Goal: Task Accomplishment & Management: Use online tool/utility

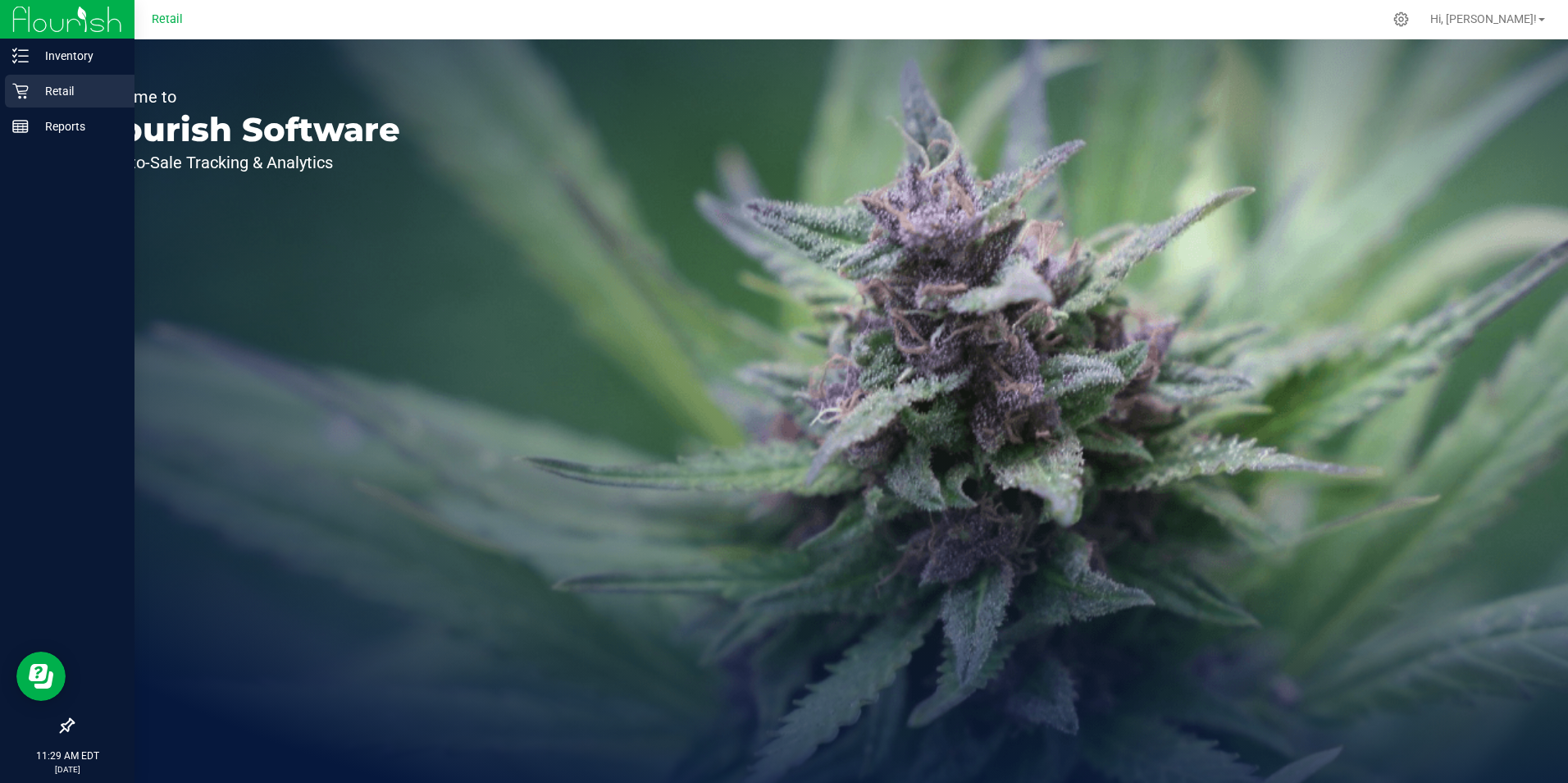
click at [27, 89] on icon at bounding box center [20, 91] width 16 height 16
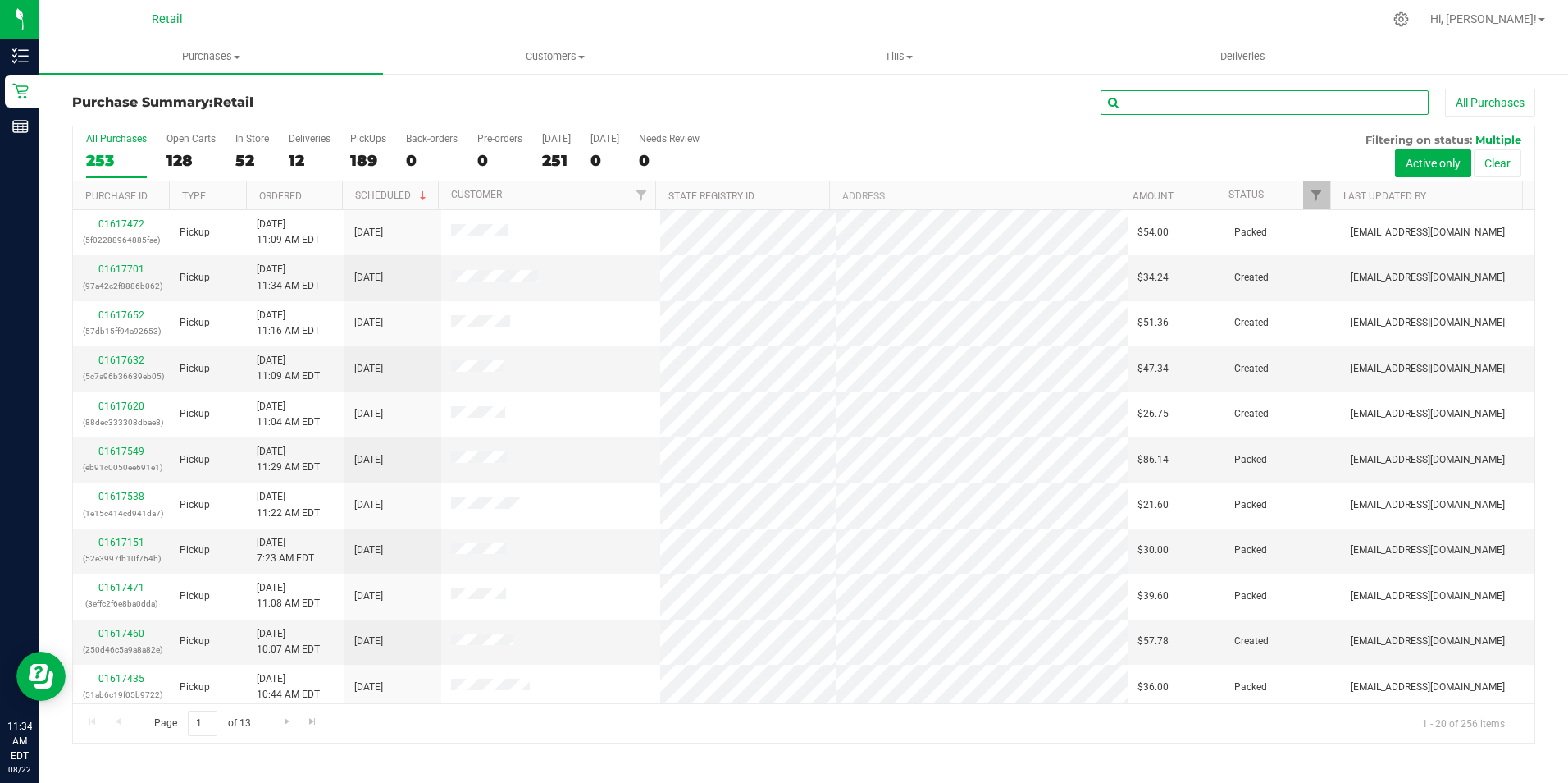
click at [1182, 96] on input "text" at bounding box center [1264, 102] width 328 height 24
click at [581, 45] on uib-tab-heading "Customers All customers Add a new customer All physicians" at bounding box center [555, 56] width 342 height 33
click at [436, 96] on span "All customers" at bounding box center [442, 98] width 118 height 14
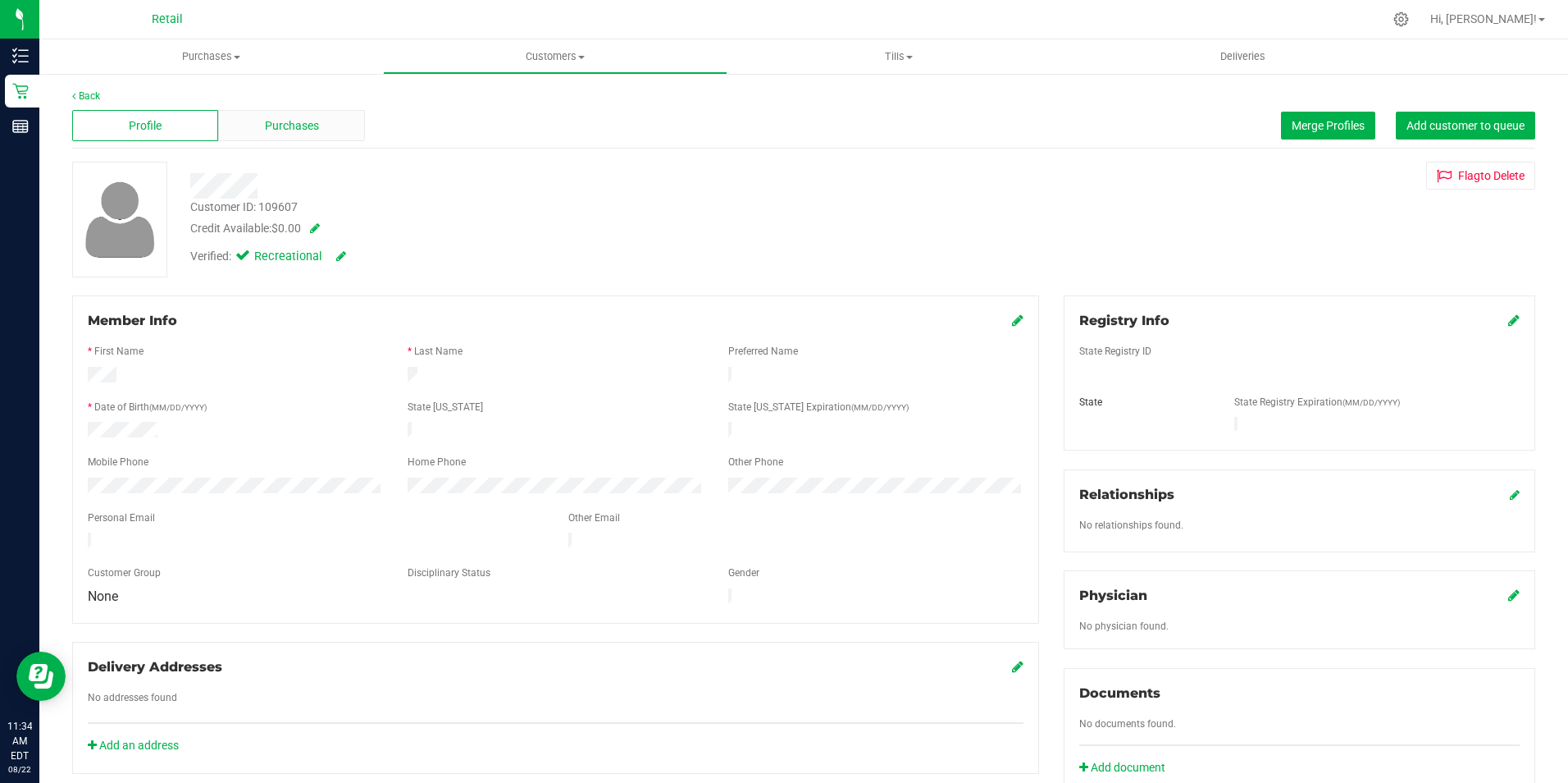
click at [312, 121] on span "Purchases" at bounding box center [292, 126] width 54 height 17
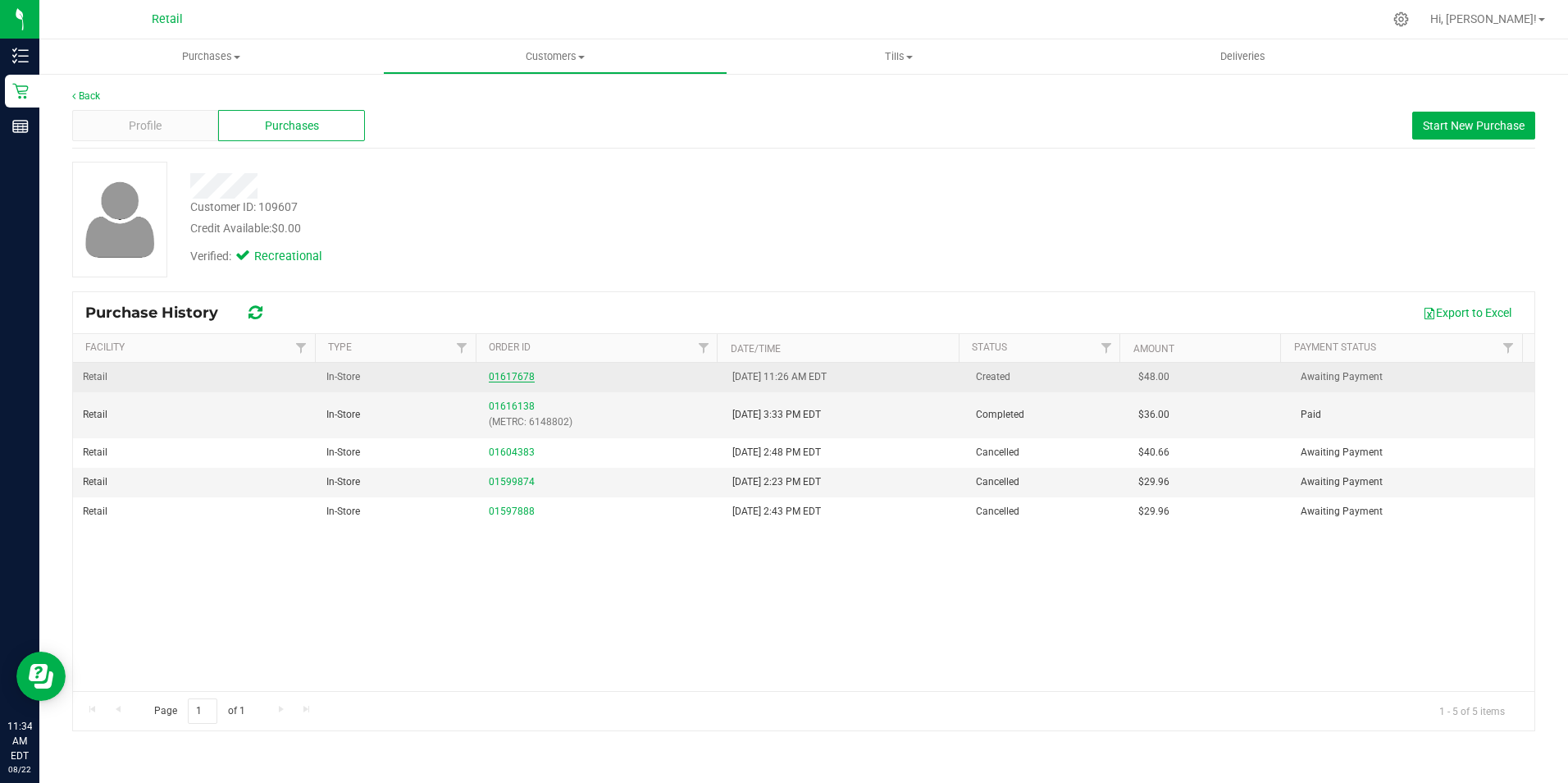
click at [494, 374] on link "01617678" at bounding box center [512, 377] width 46 height 11
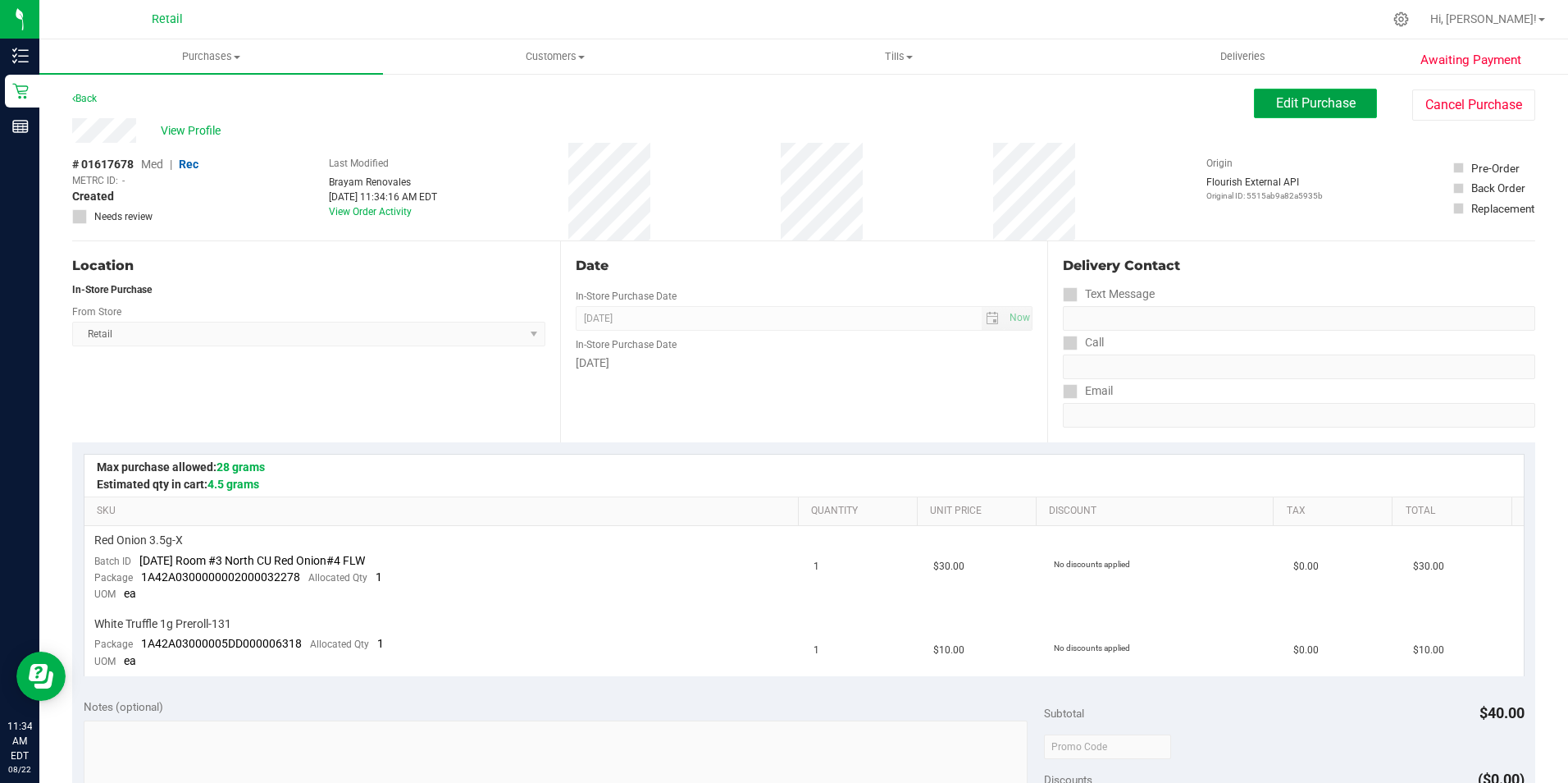
click at [1303, 110] on span "Edit Purchase" at bounding box center [1316, 103] width 80 height 16
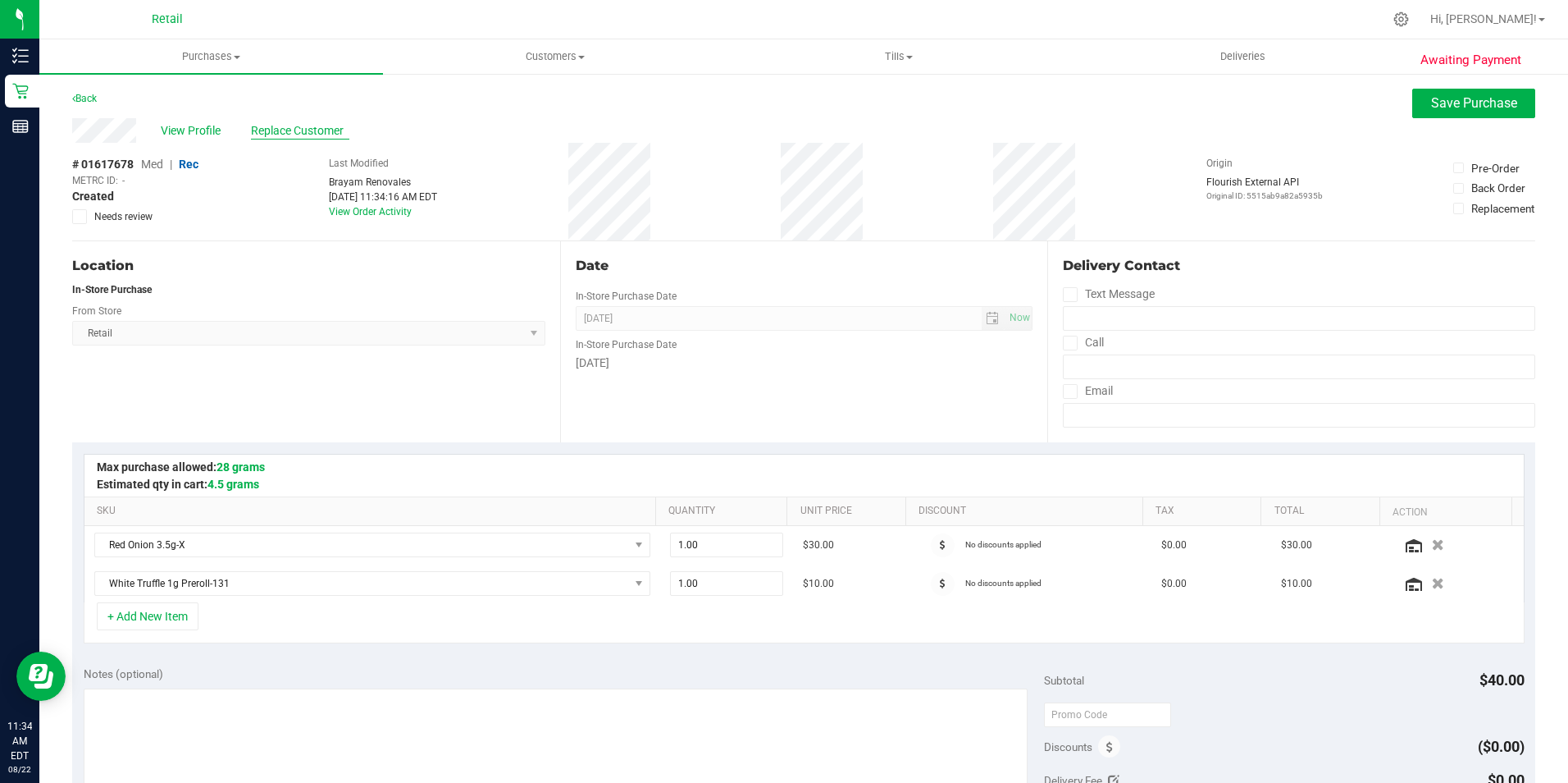
click at [294, 129] on span "Replace Customer" at bounding box center [300, 130] width 98 height 17
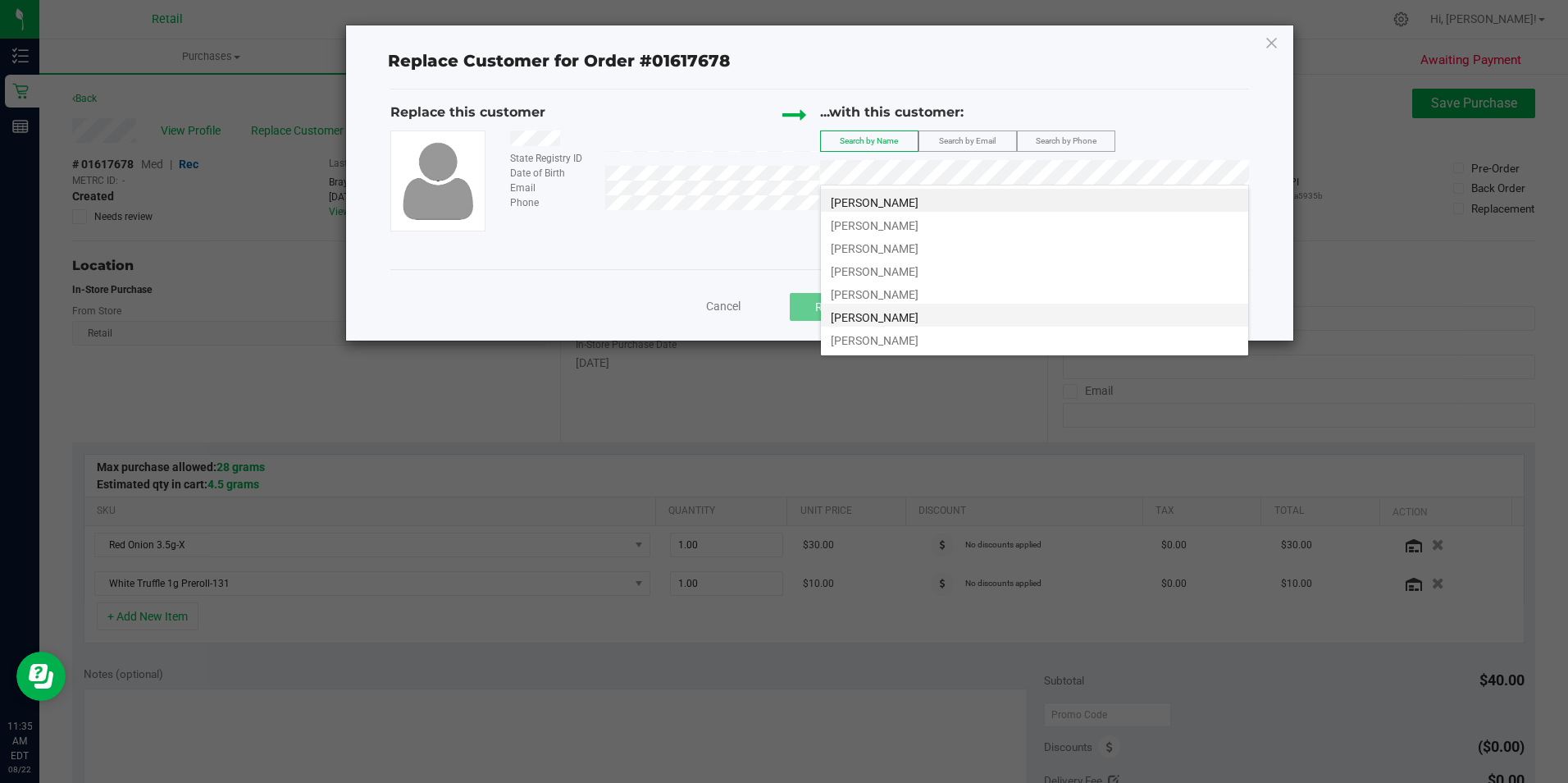
click at [882, 309] on li "[PERSON_NAME]" at bounding box center [1035, 315] width 427 height 23
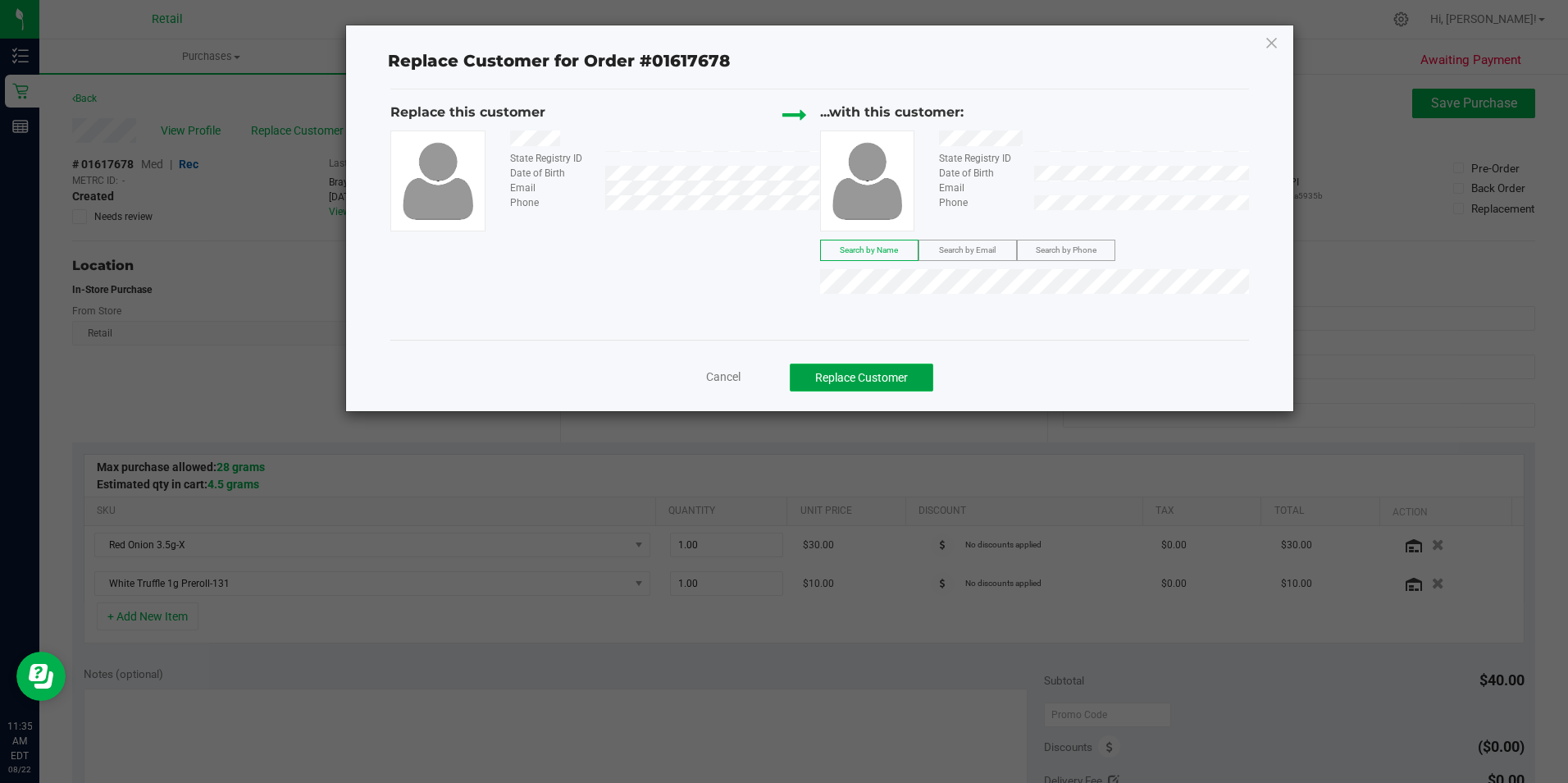
click at [872, 384] on button "Replace Customer" at bounding box center [861, 378] width 143 height 28
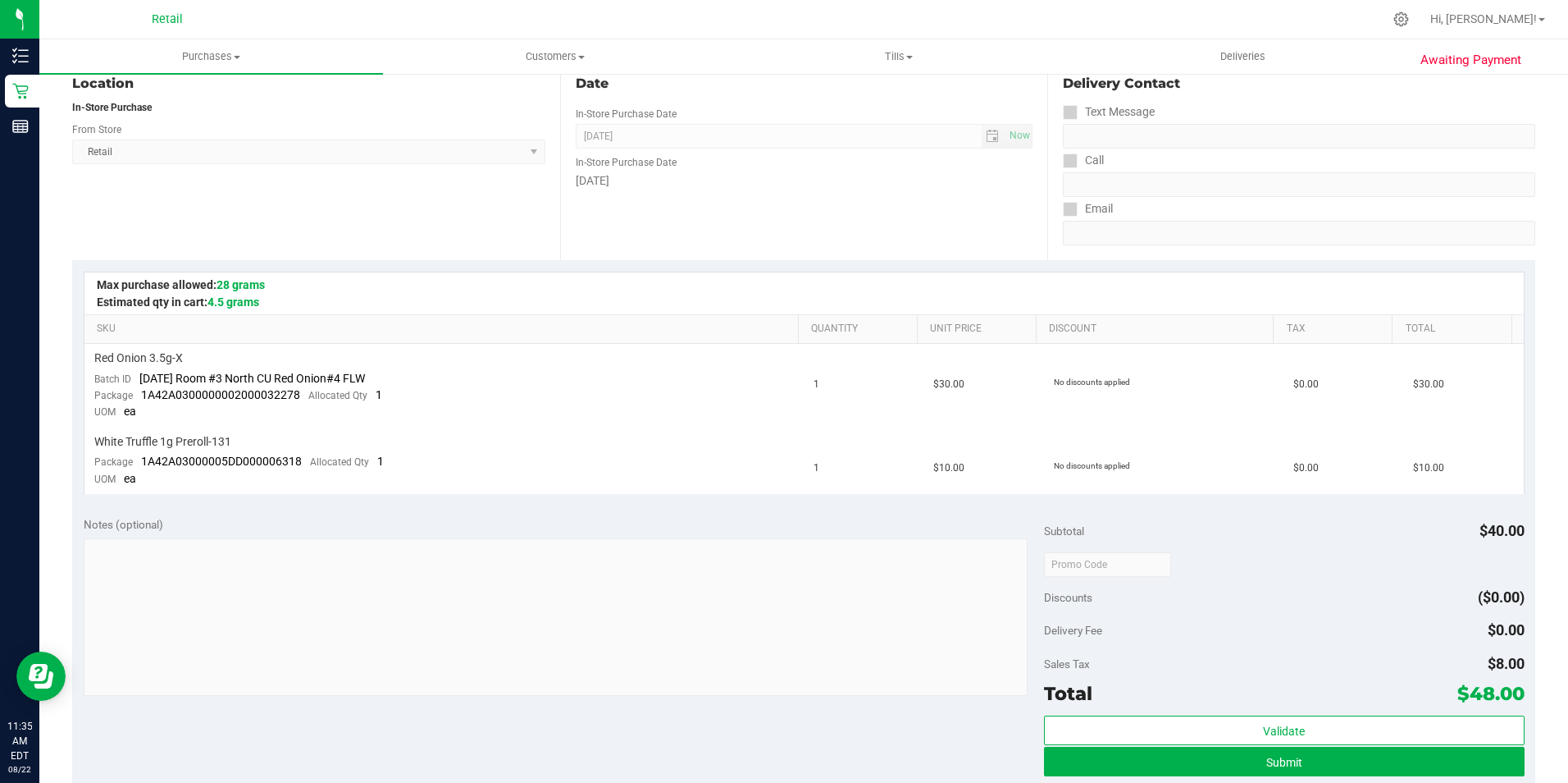
scroll to position [247, 0]
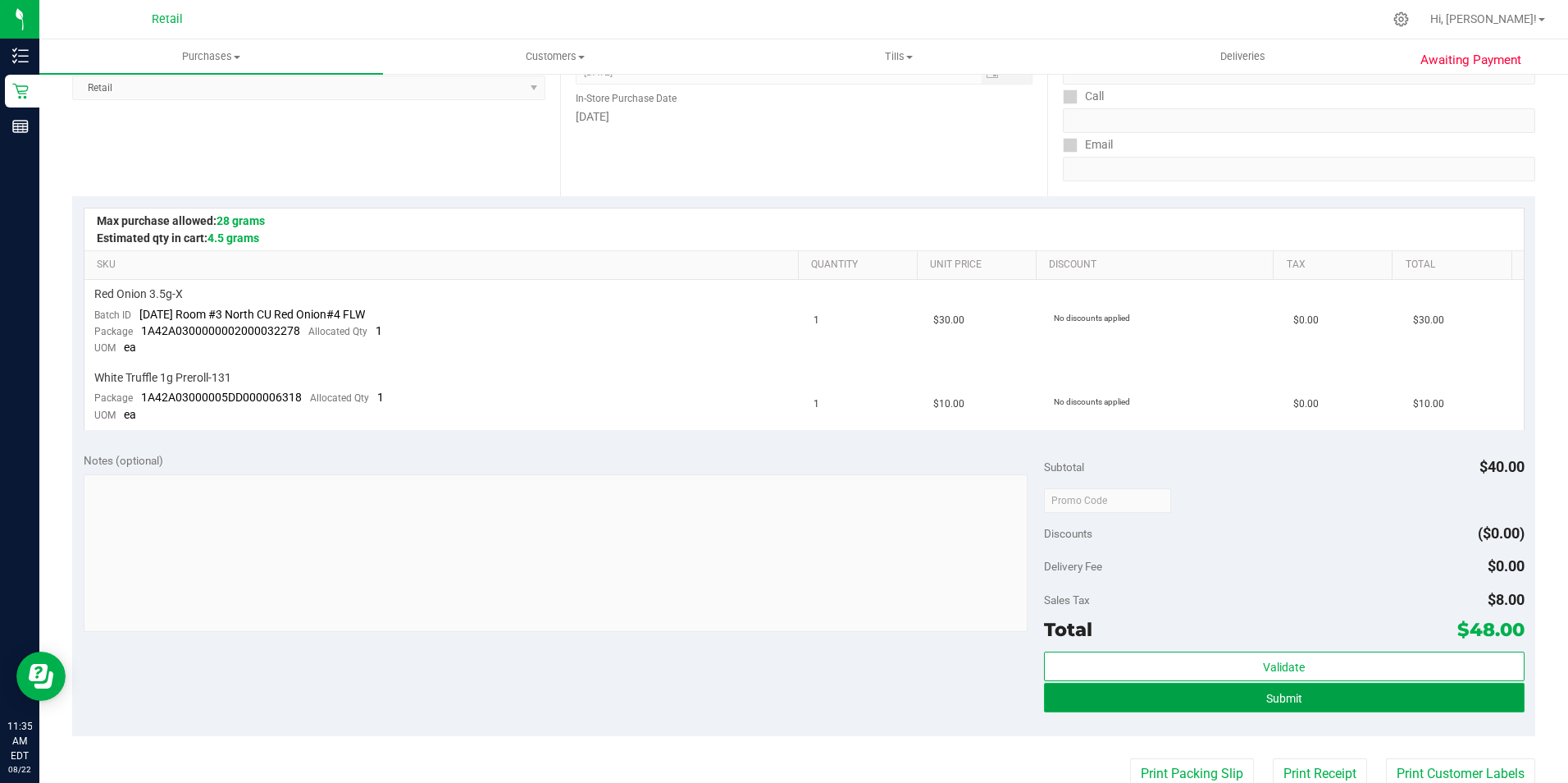
click at [1353, 692] on button "Submit" at bounding box center [1284, 698] width 481 height 30
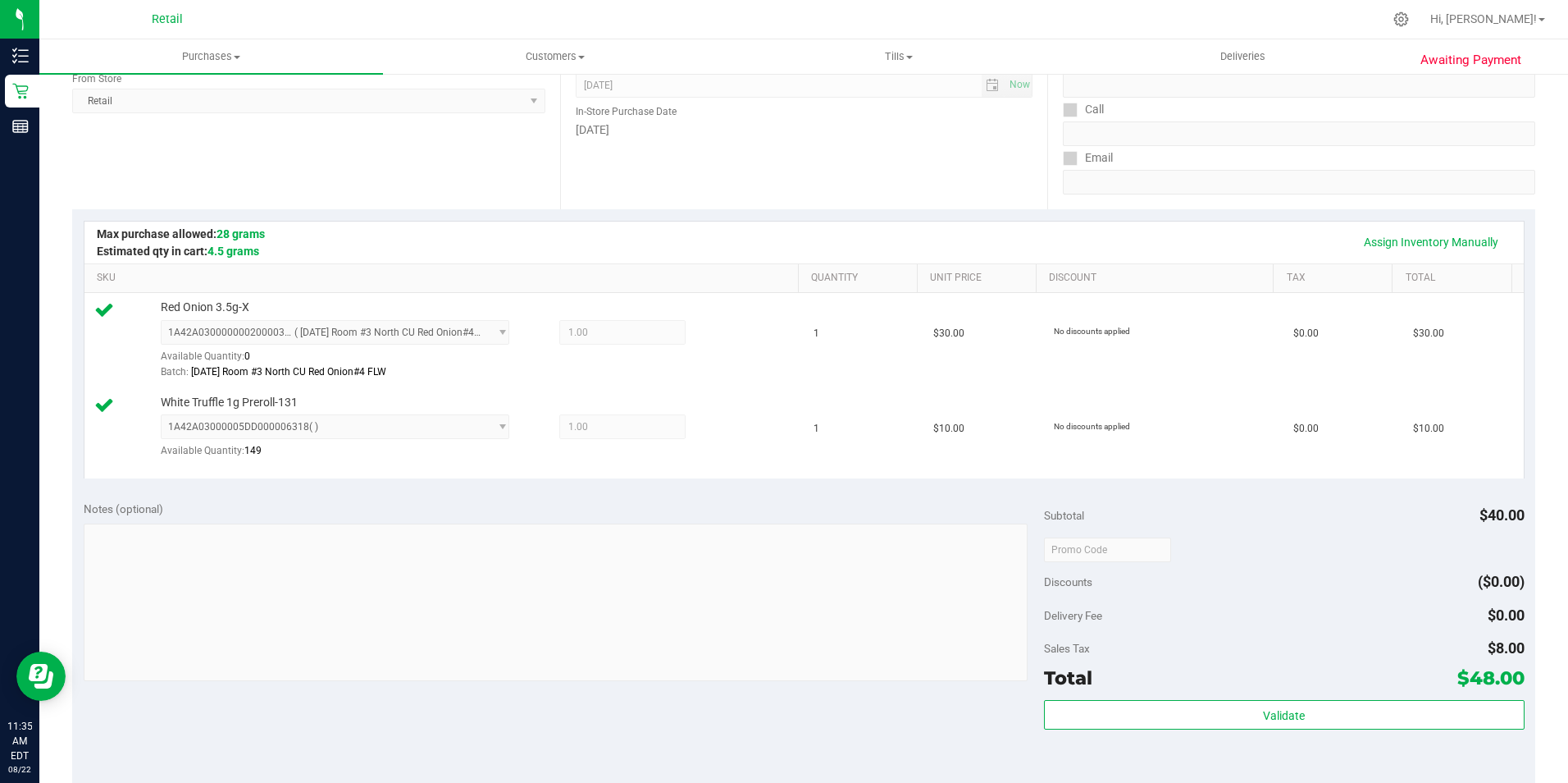
scroll to position [328, 0]
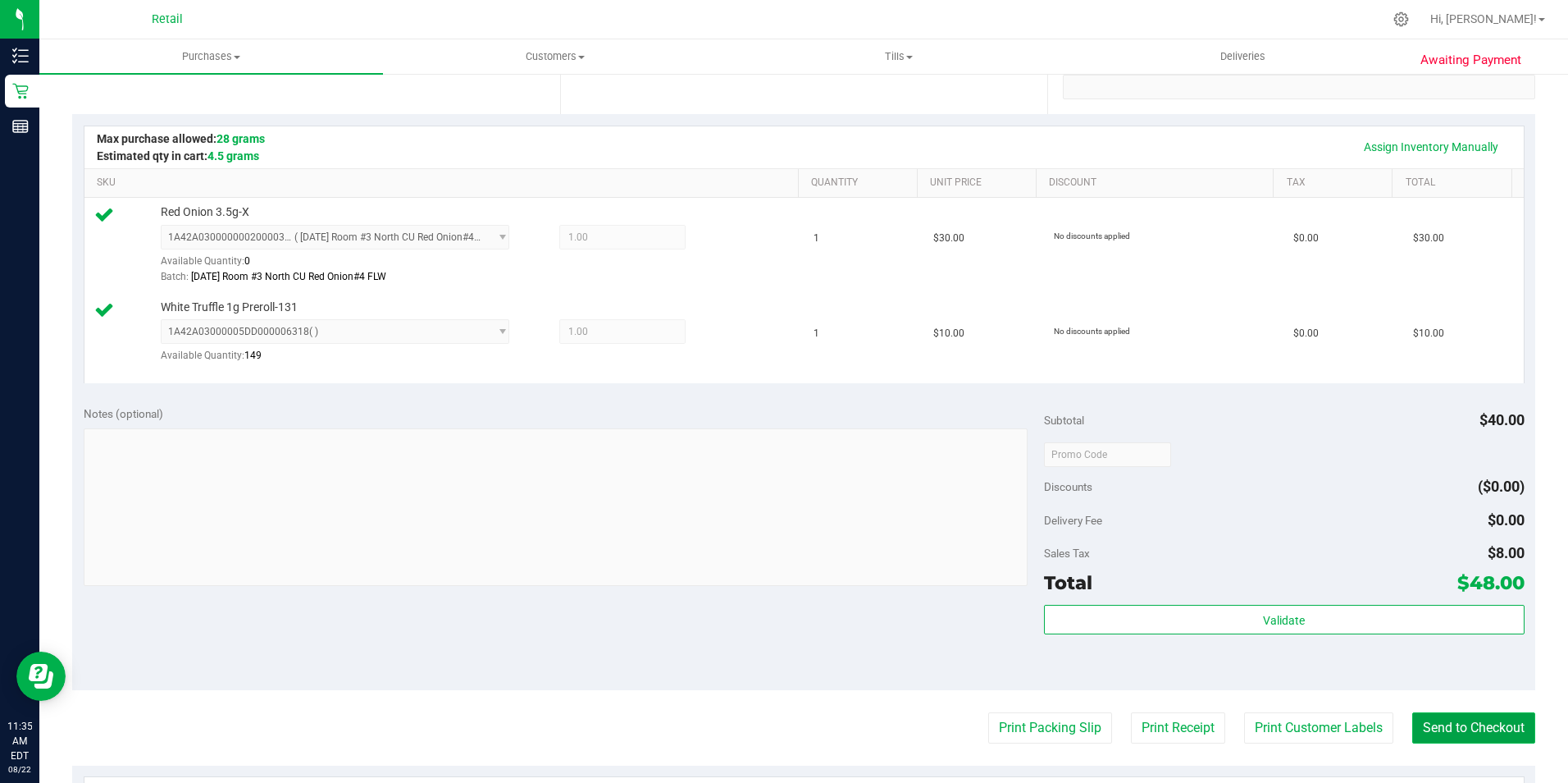
click at [1493, 732] on button "Send to Checkout" at bounding box center [1473, 728] width 123 height 31
